Goal: Task Accomplishment & Management: Use online tool/utility

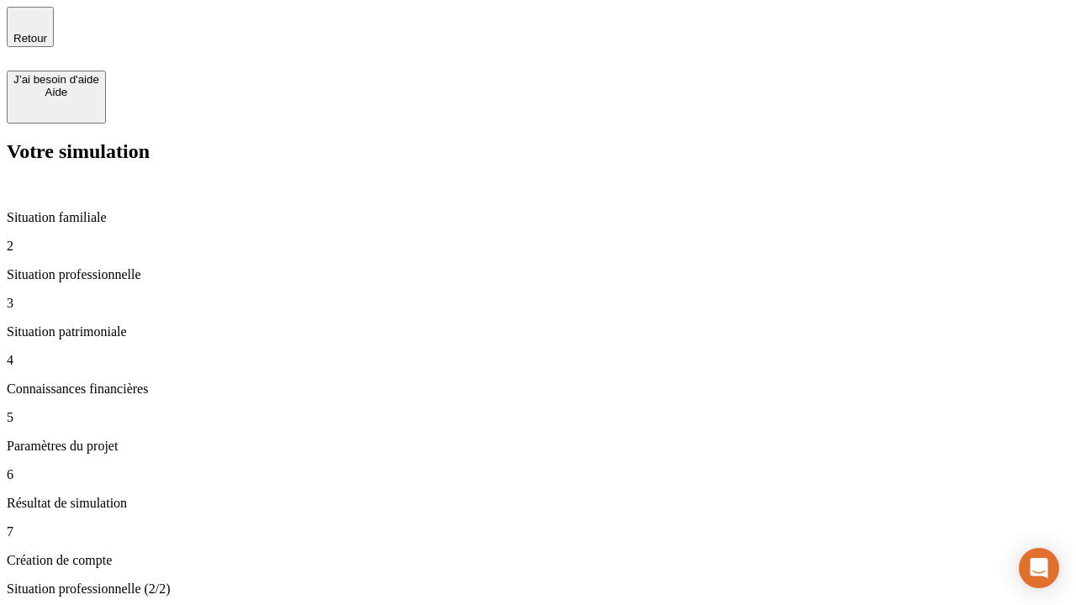
type input "30 000"
type input "40 000"
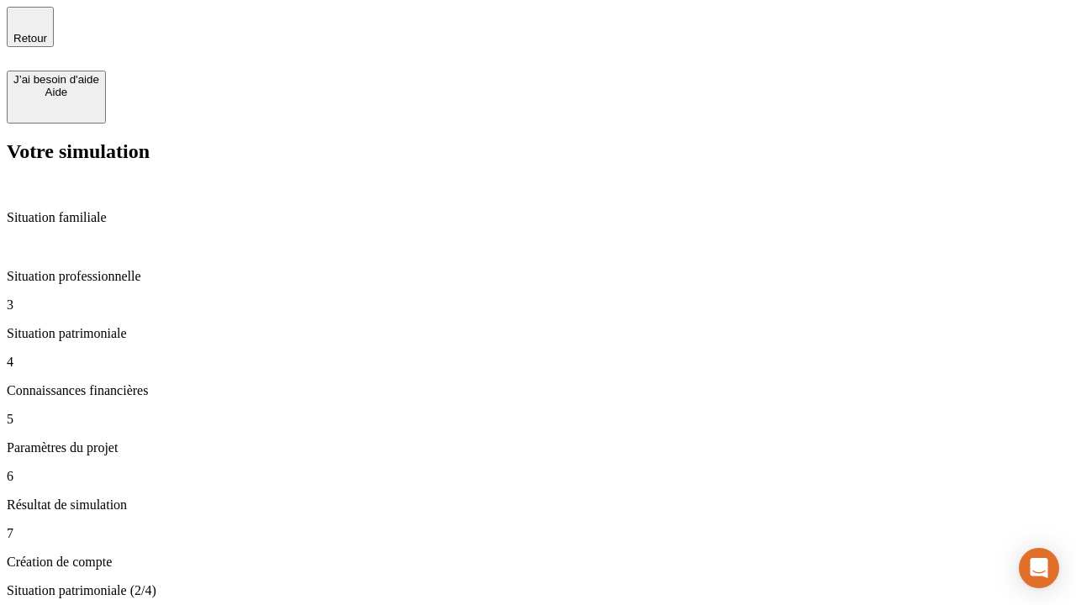
type input "1 100"
type input "20"
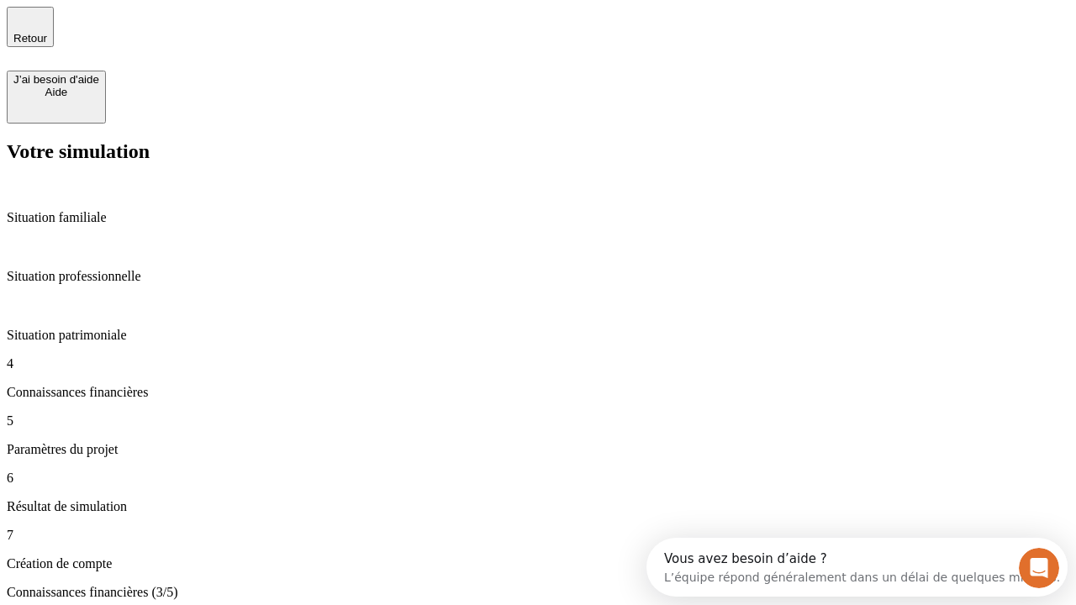
scroll to position [15, 0]
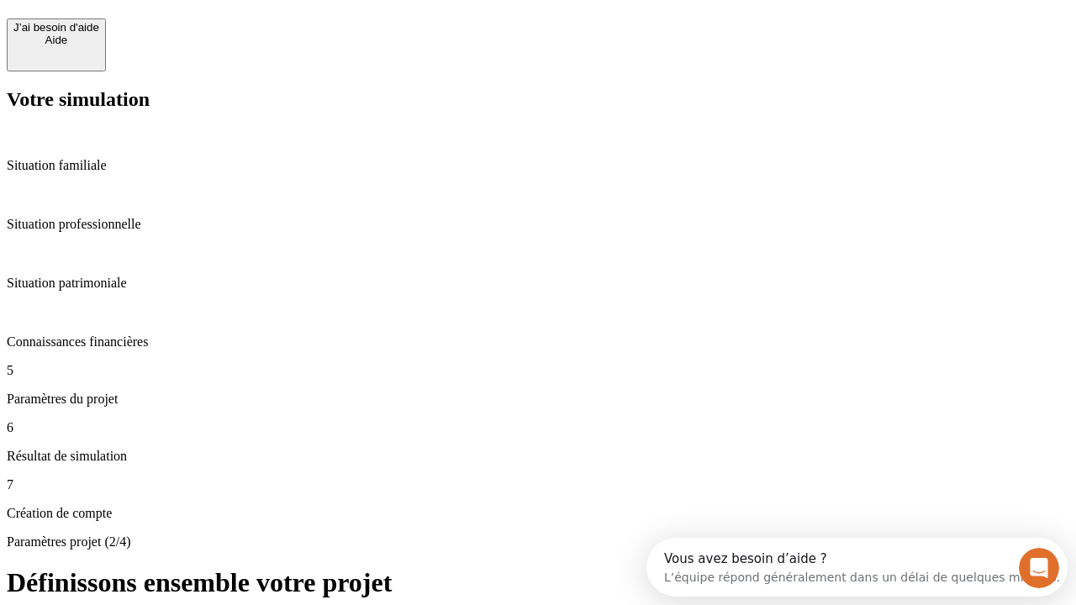
scroll to position [32, 0]
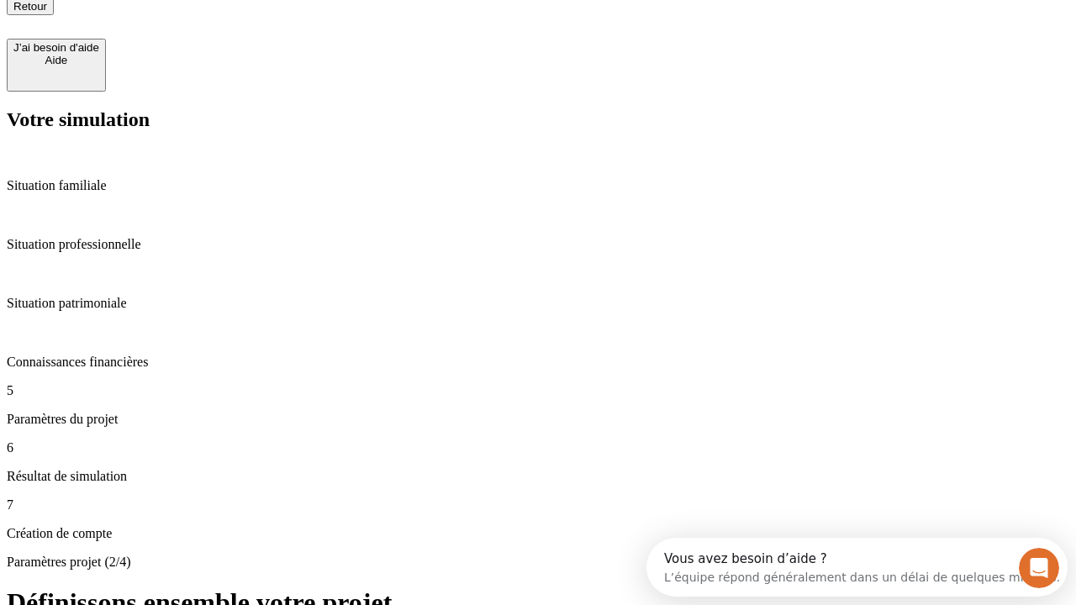
type input "40"
type input "62"
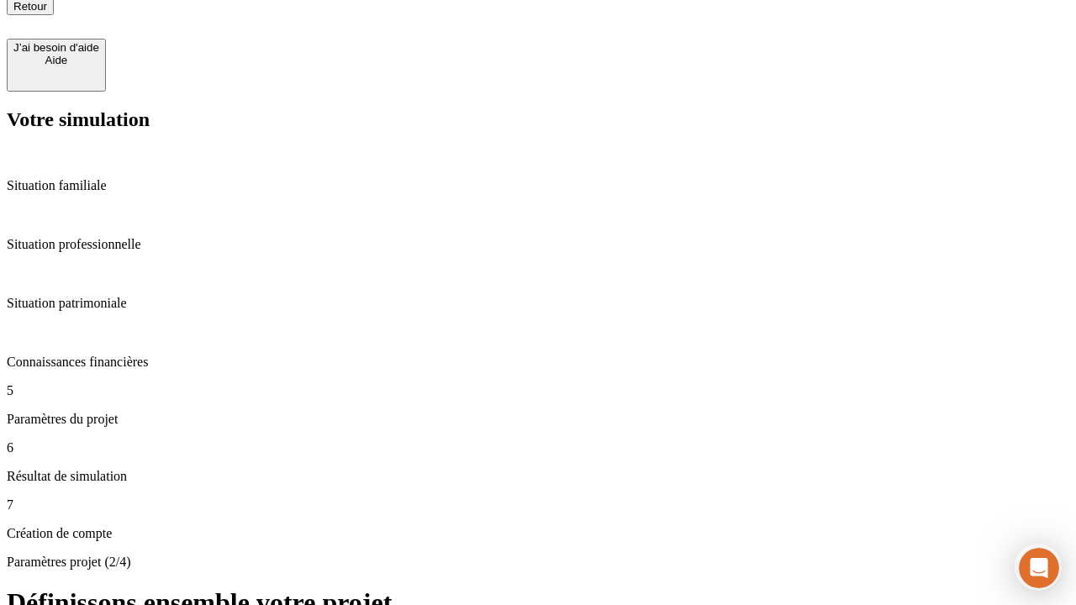
type input "50 000"
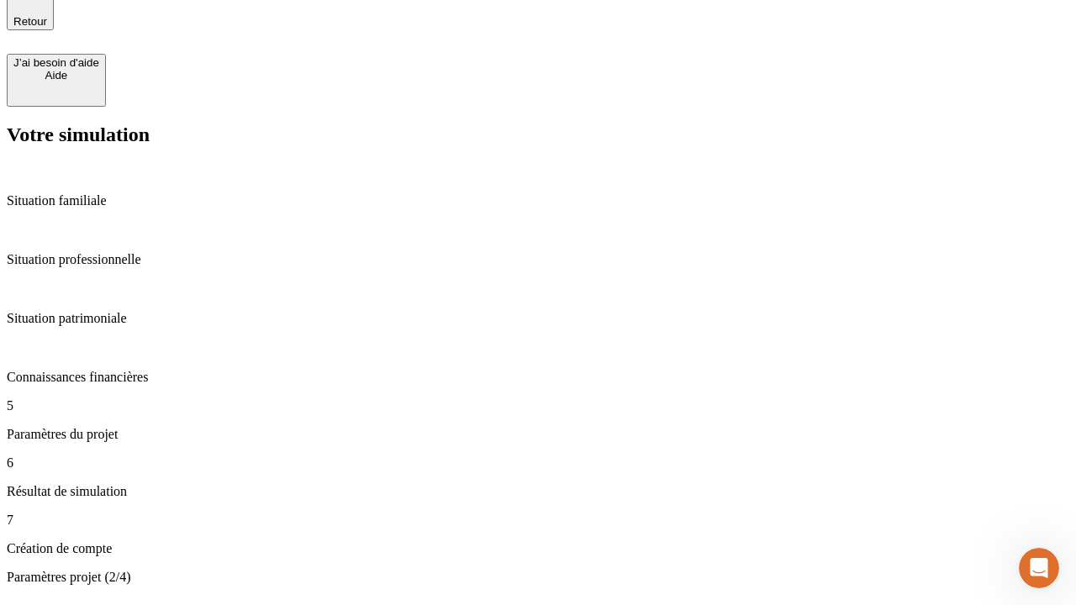
type input "640"
